Goal: Check status: Check status

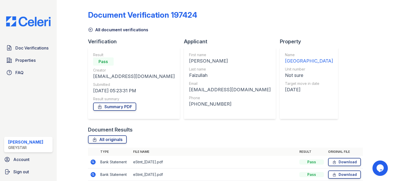
click at [88, 31] on icon at bounding box center [90, 29] width 5 height 5
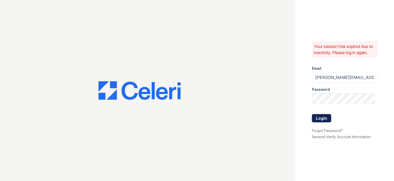
click at [324, 119] on button "Login" at bounding box center [321, 118] width 19 height 8
